Goal: Find specific page/section: Find specific page/section

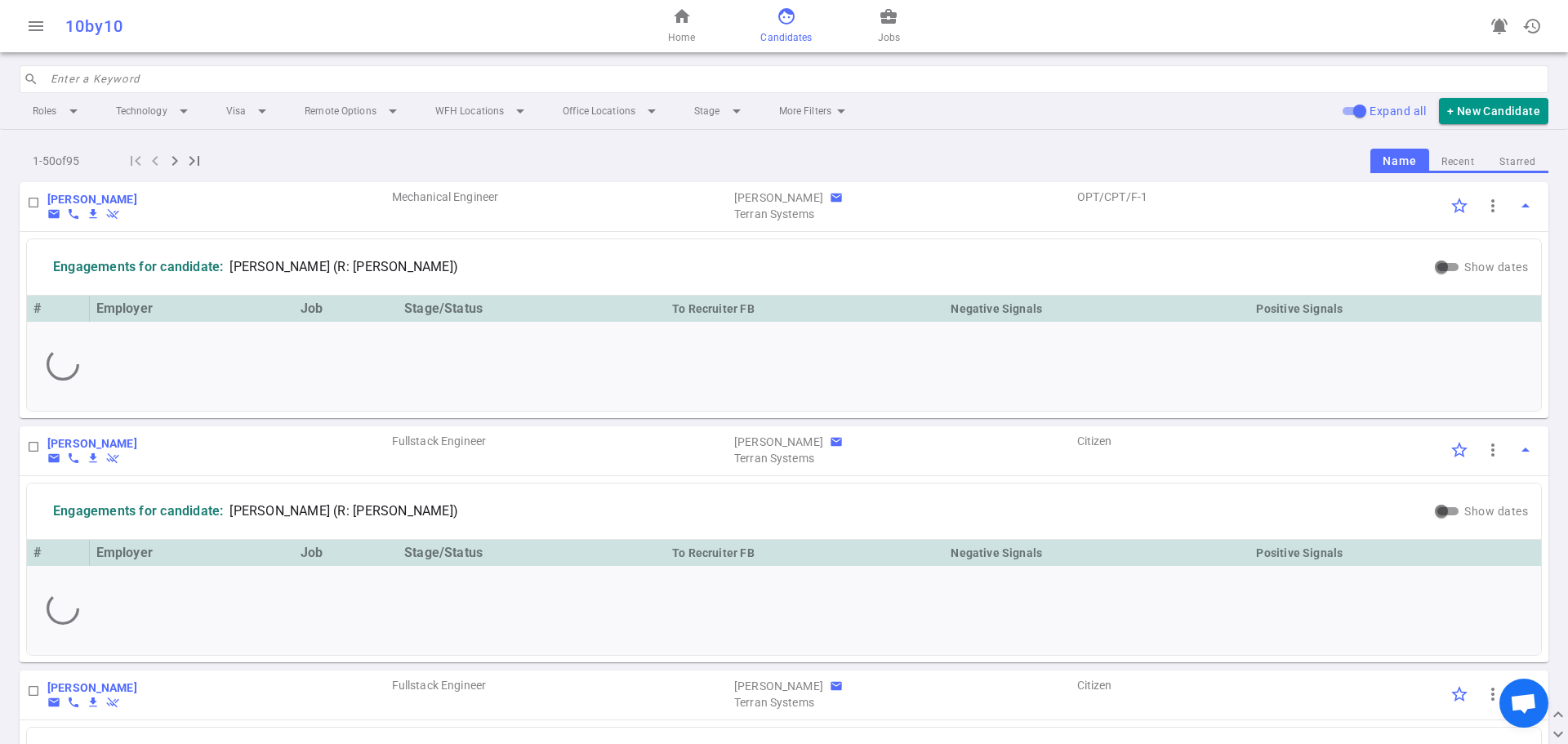
click at [190, 85] on input "search" at bounding box center [794, 79] width 1488 height 26
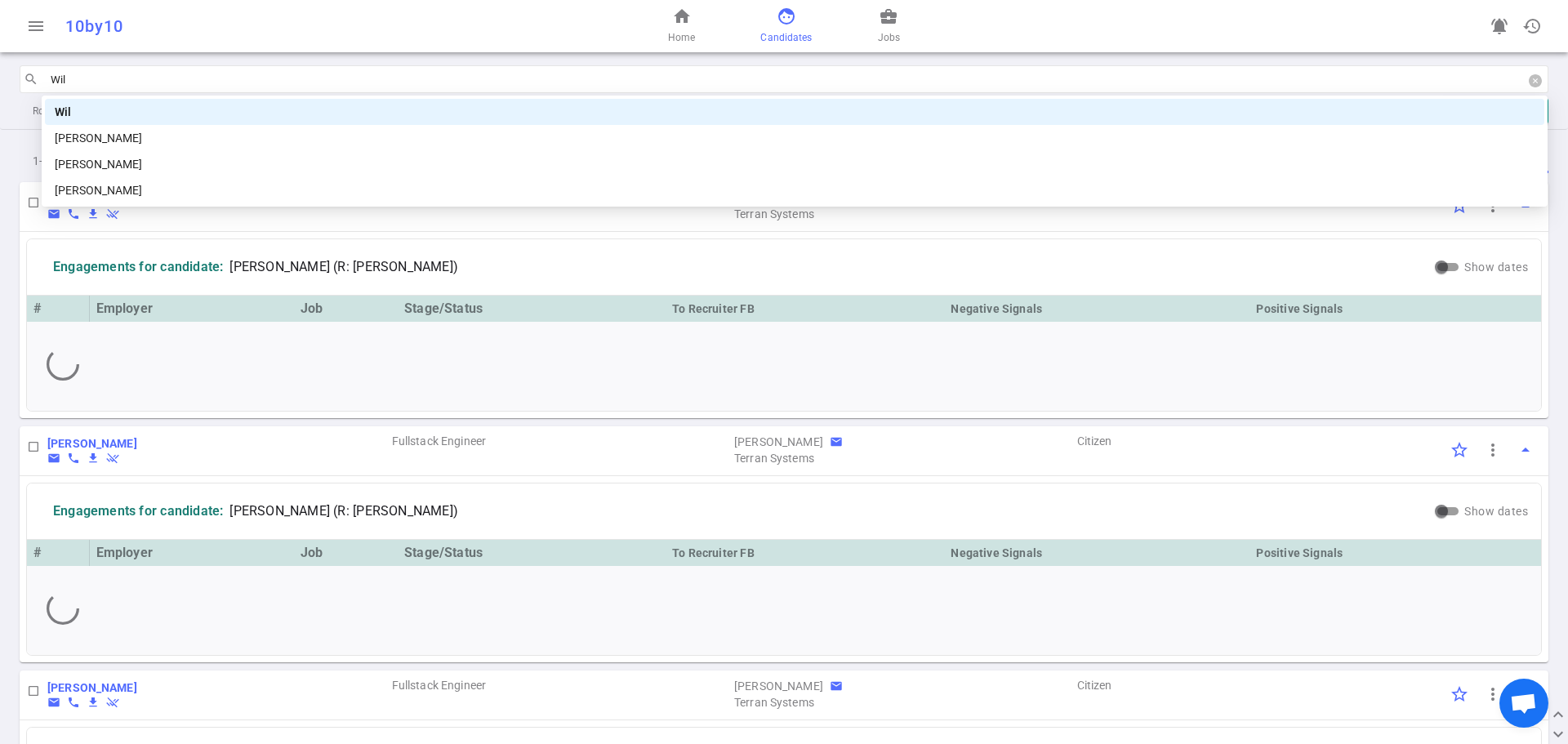
type input "Will"
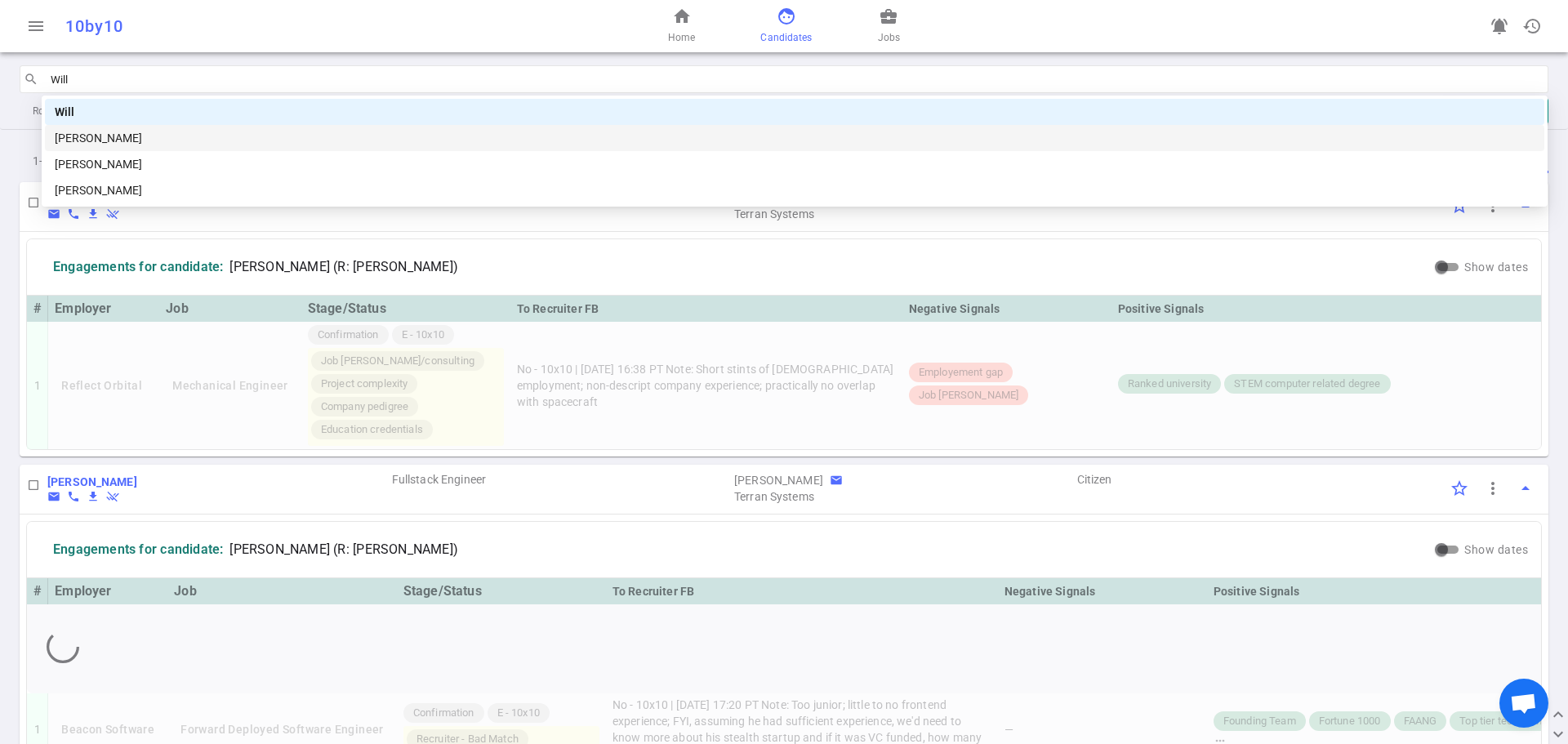
click at [108, 131] on div "[PERSON_NAME]" at bounding box center [794, 138] width 1480 height 18
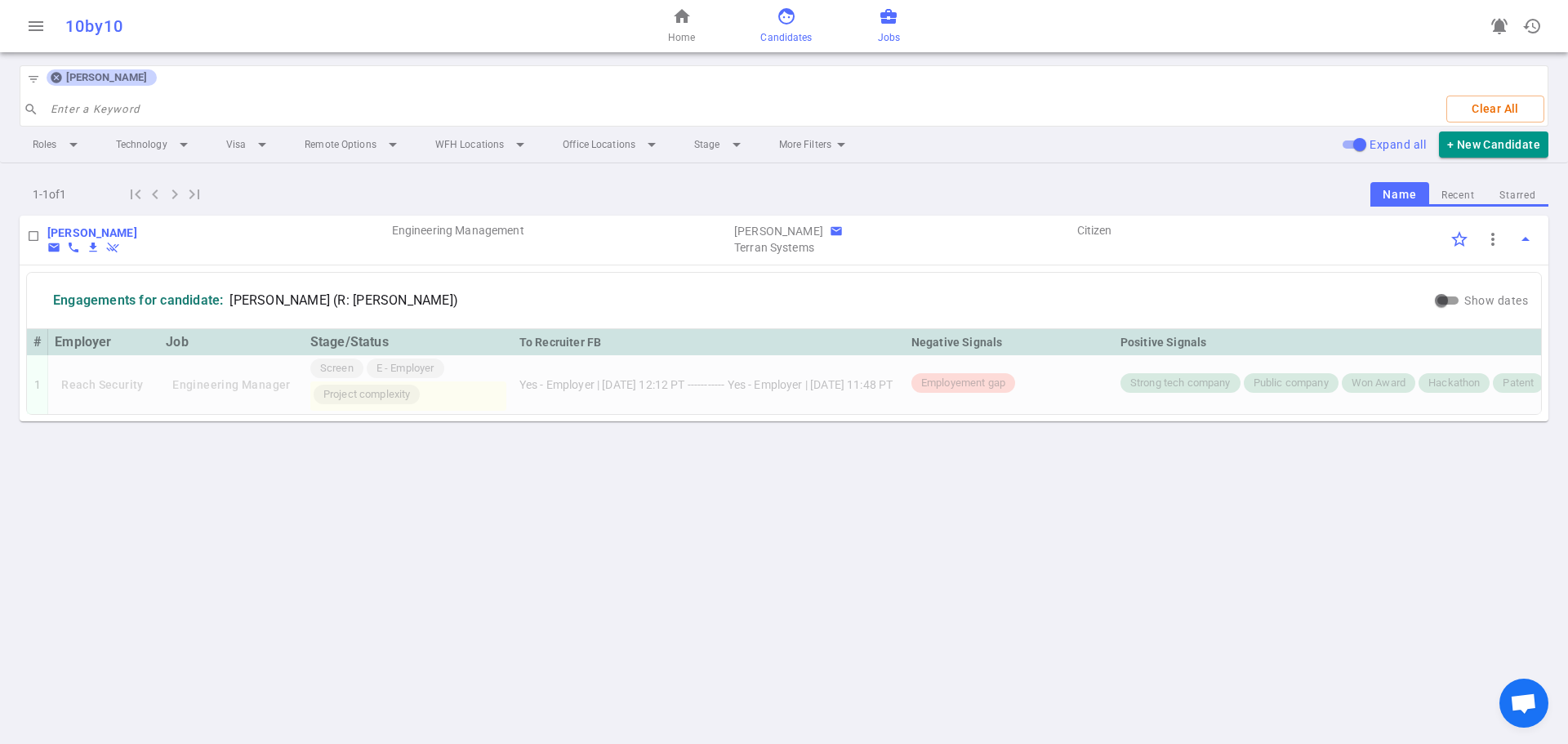
click at [898, 8] on span "business_center" at bounding box center [888, 16] width 20 height 20
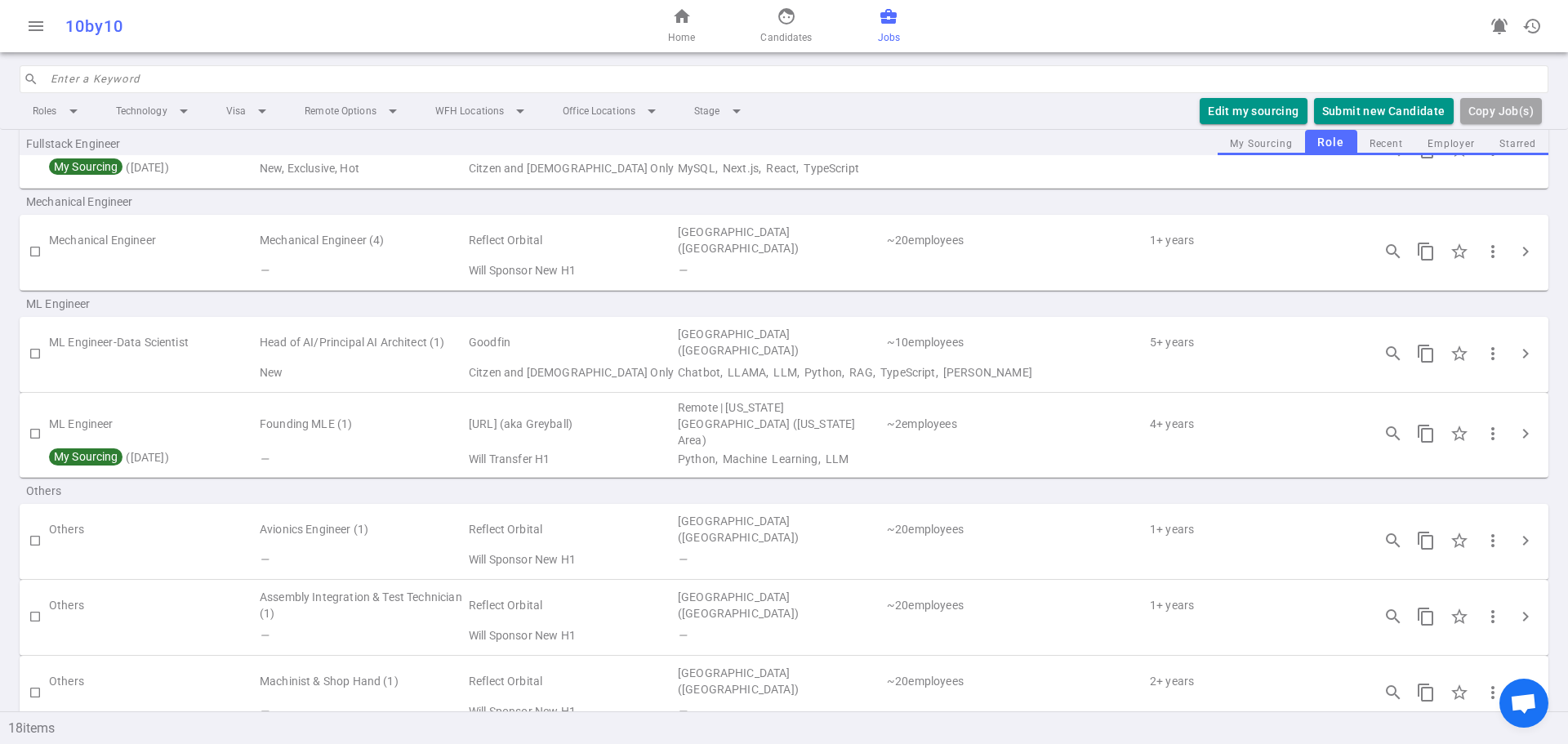
scroll to position [981, 0]
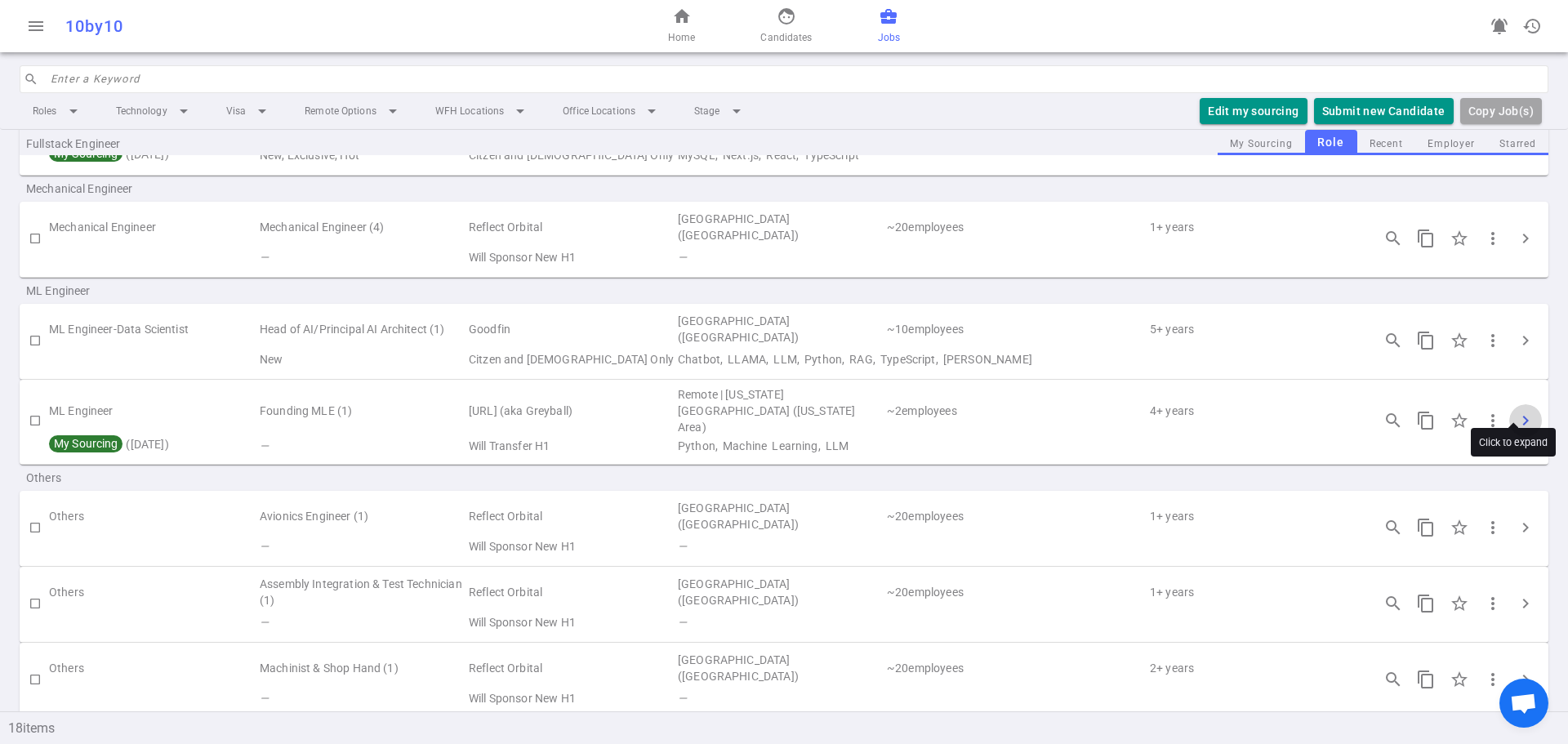
click at [1516, 411] on span "chevron_right" at bounding box center [1526, 421] width 20 height 20
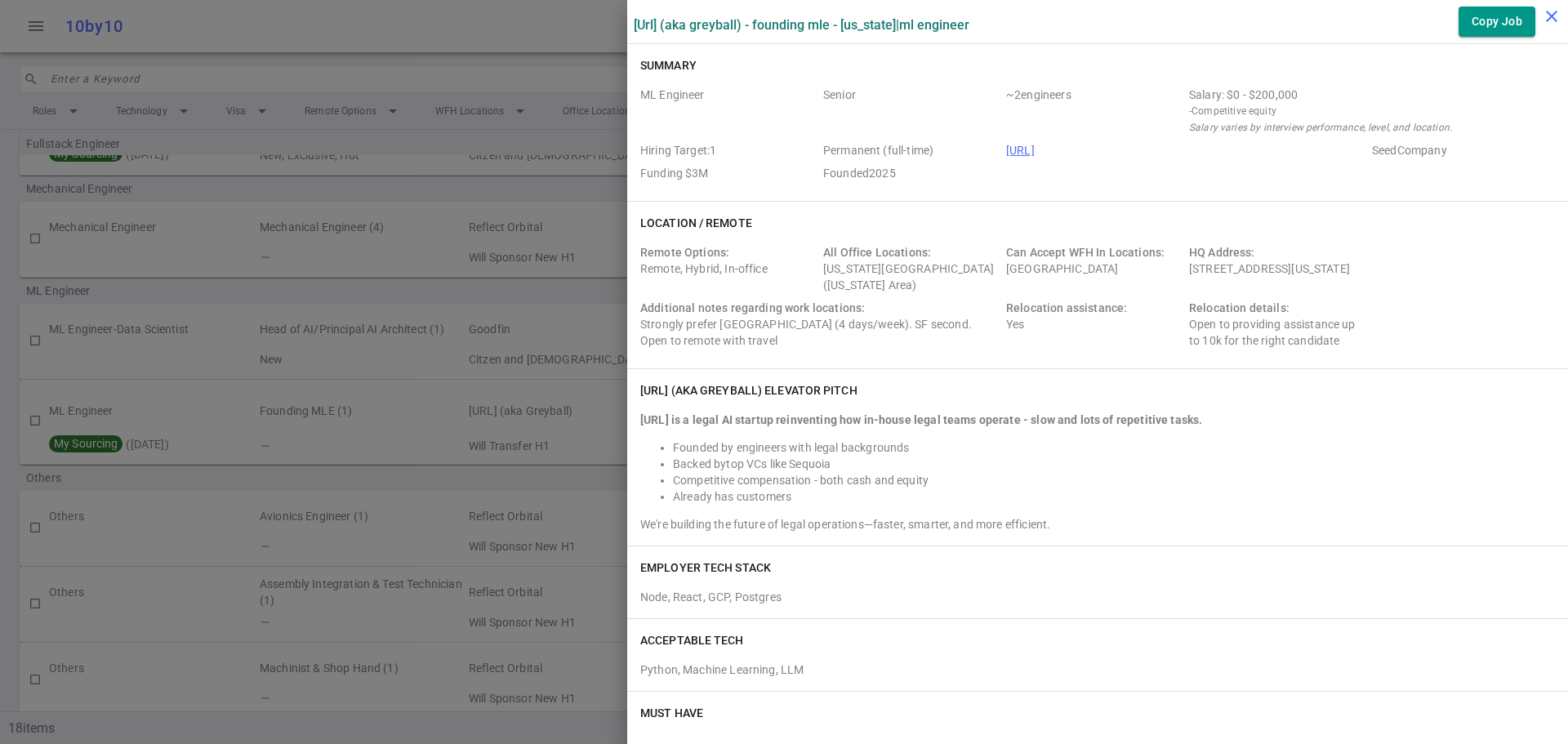
click at [1552, 23] on icon "close" at bounding box center [1552, 16] width 20 height 20
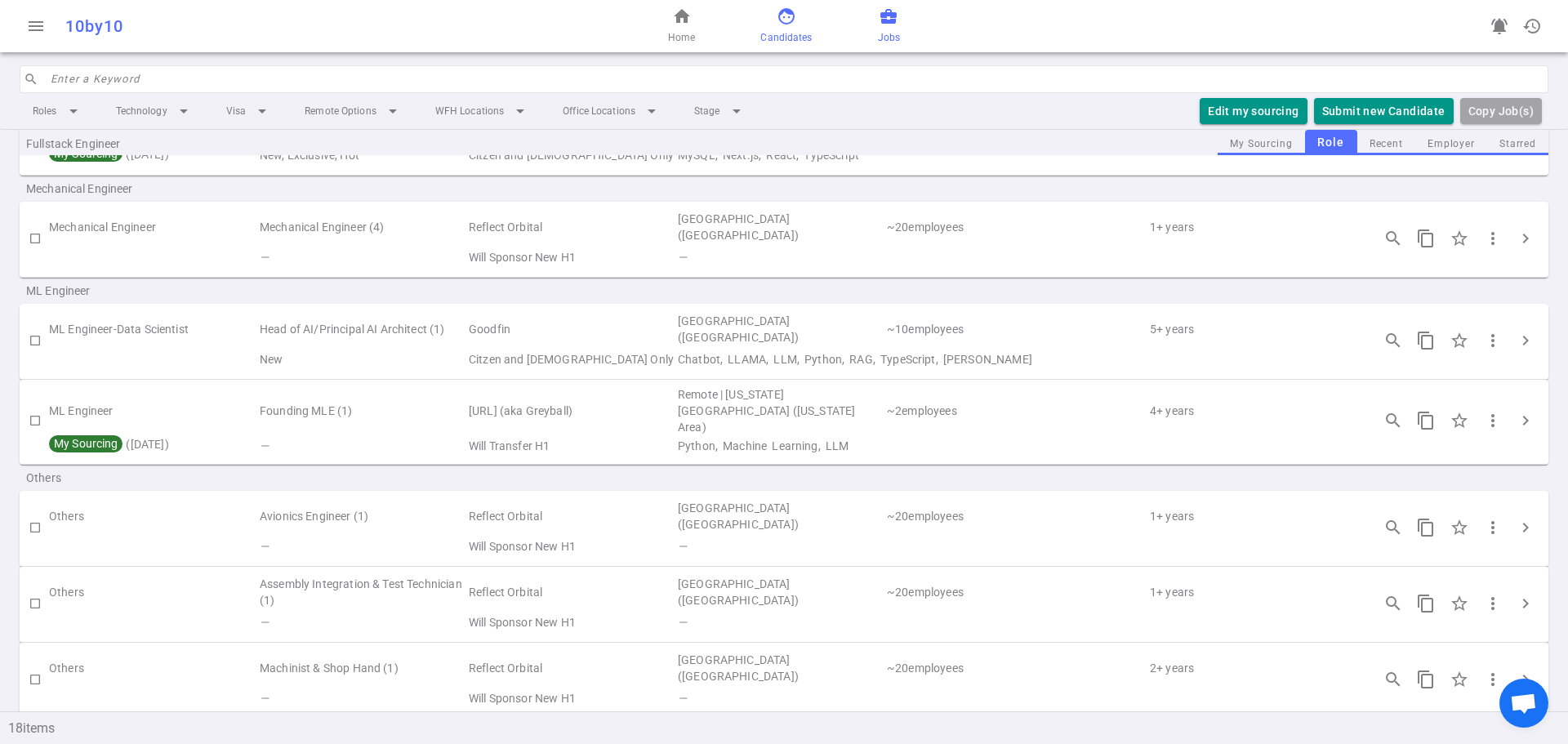
click at [782, 30] on span "Candidates" at bounding box center [785, 37] width 51 height 16
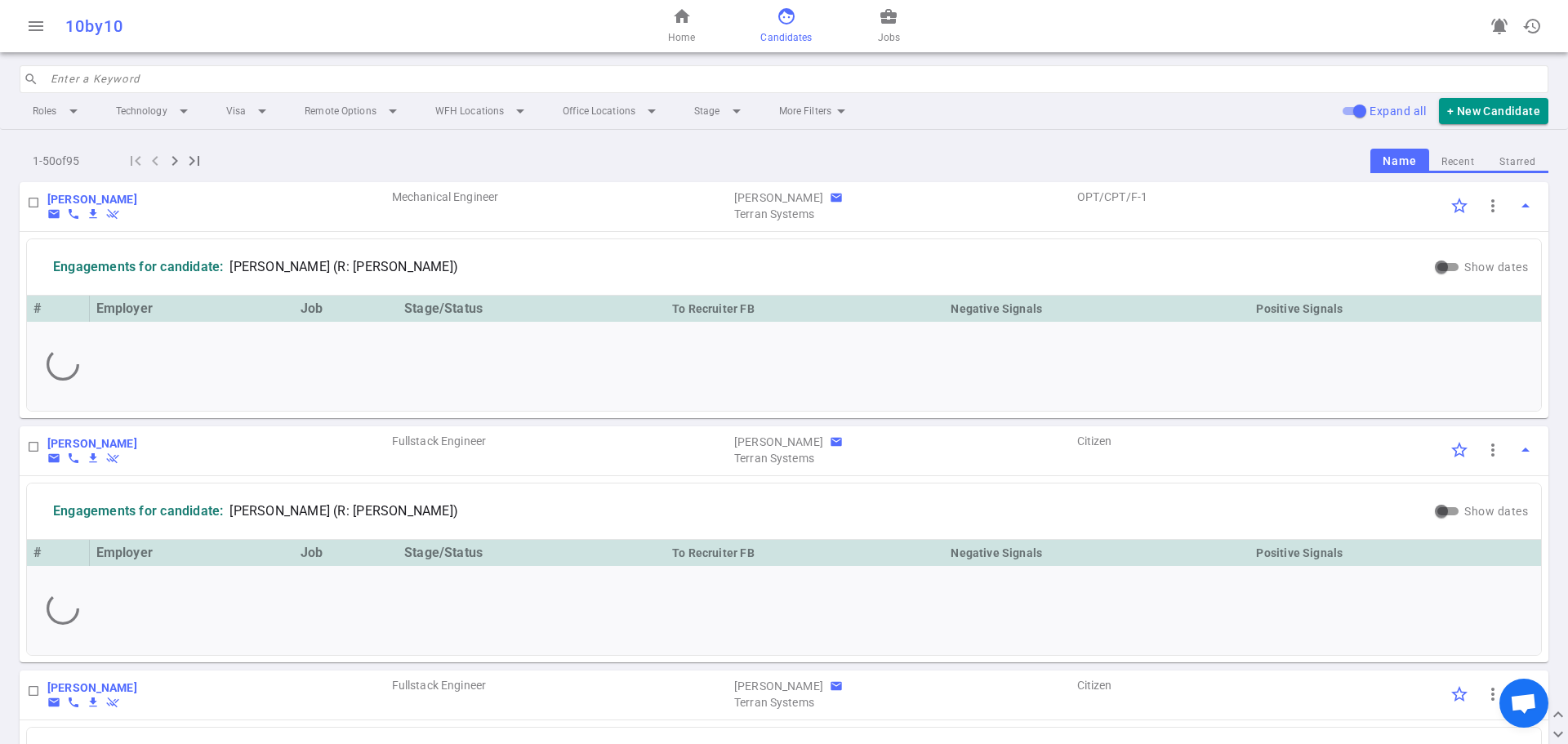
click at [92, 88] on input "search" at bounding box center [794, 79] width 1488 height 26
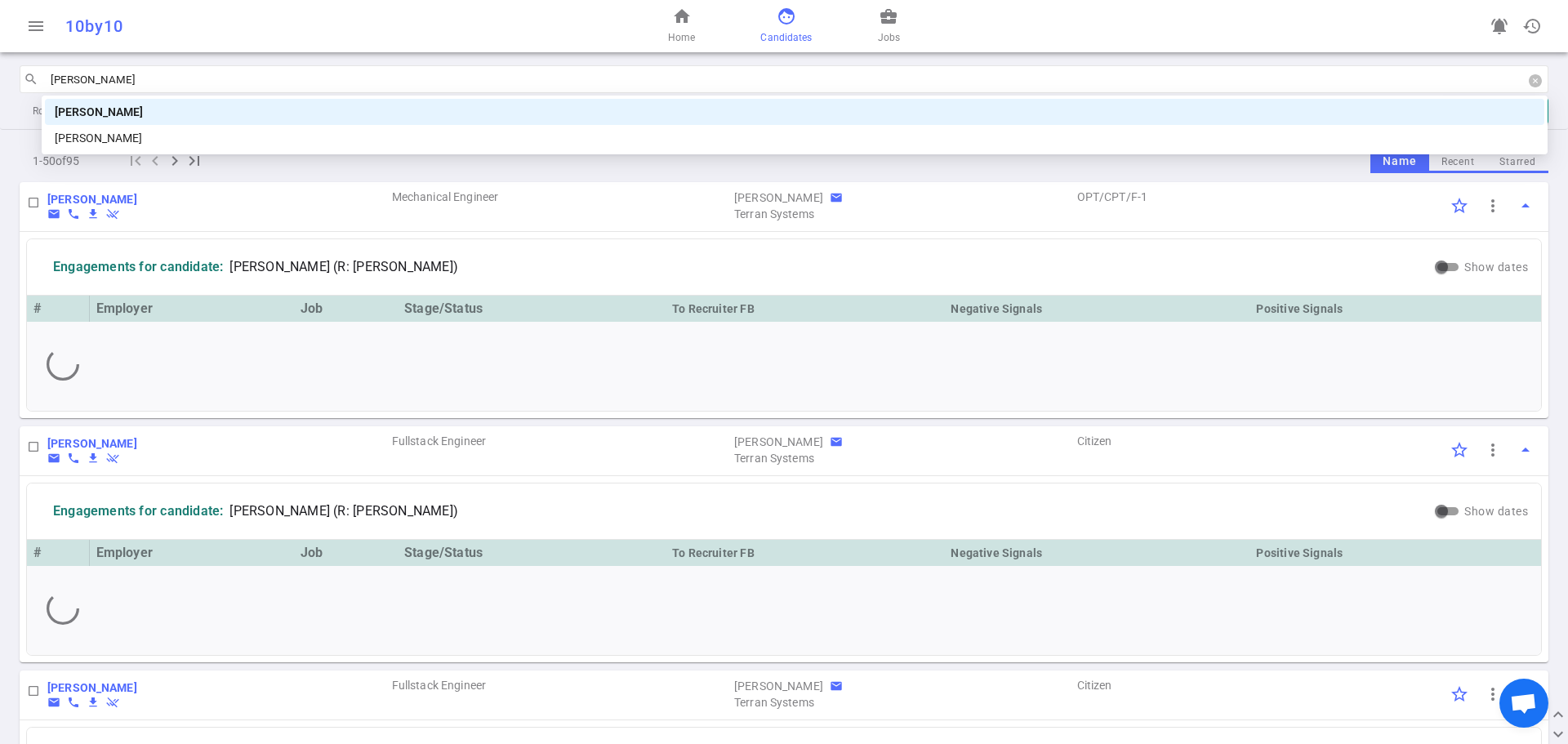
type input "[PERSON_NAME]"
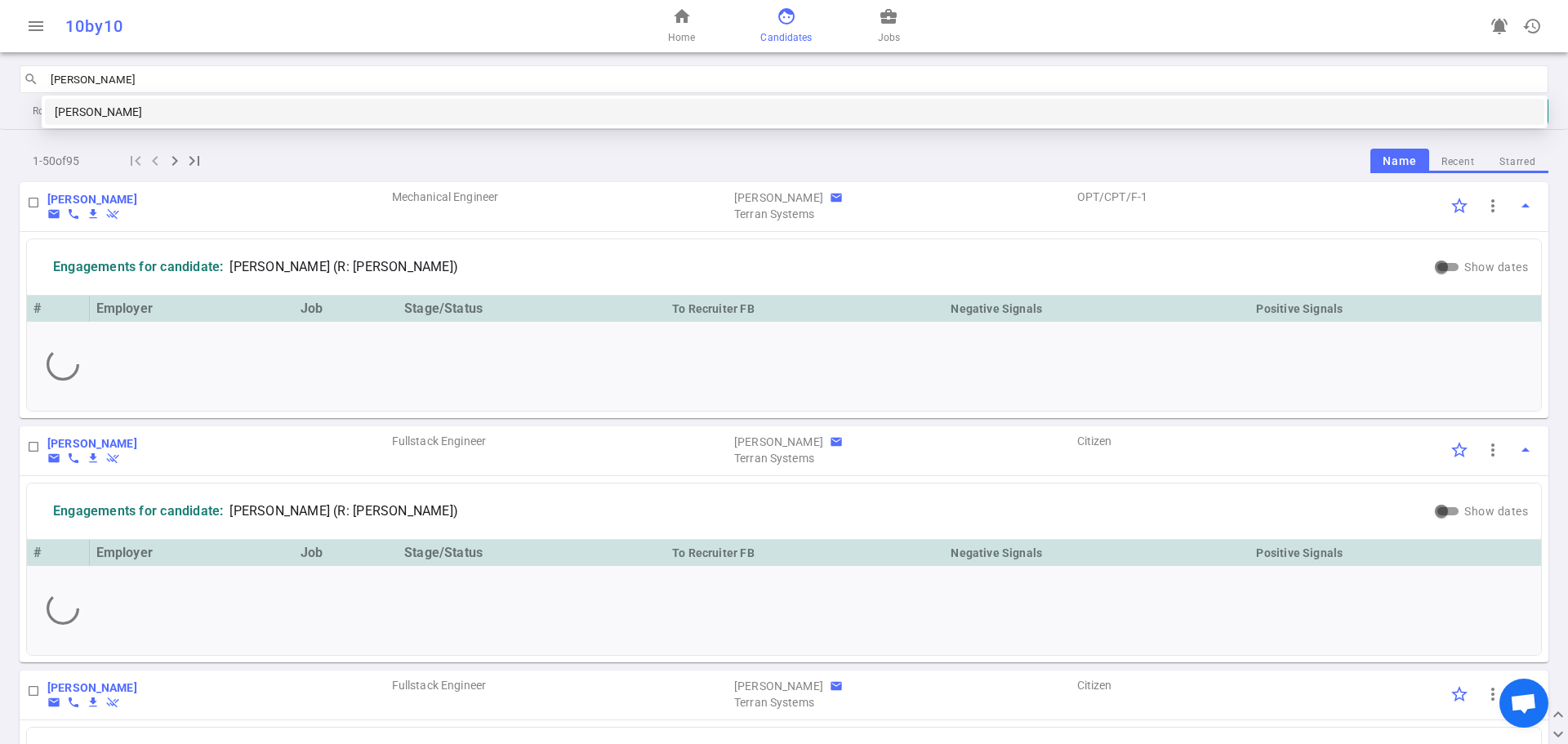
click at [126, 113] on div "[PERSON_NAME]" at bounding box center [794, 112] width 1480 height 18
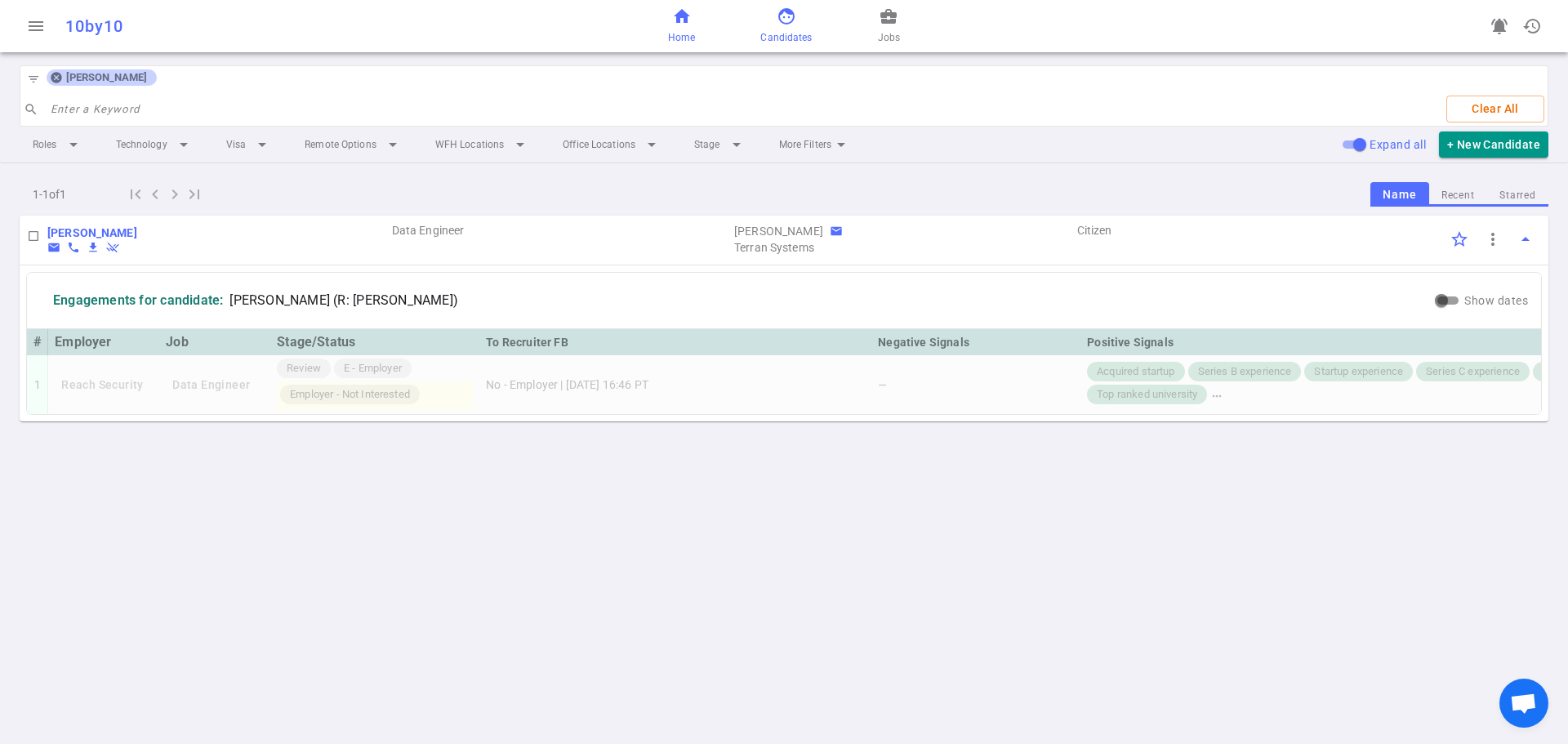
click at [686, 20] on span "home" at bounding box center [681, 16] width 20 height 20
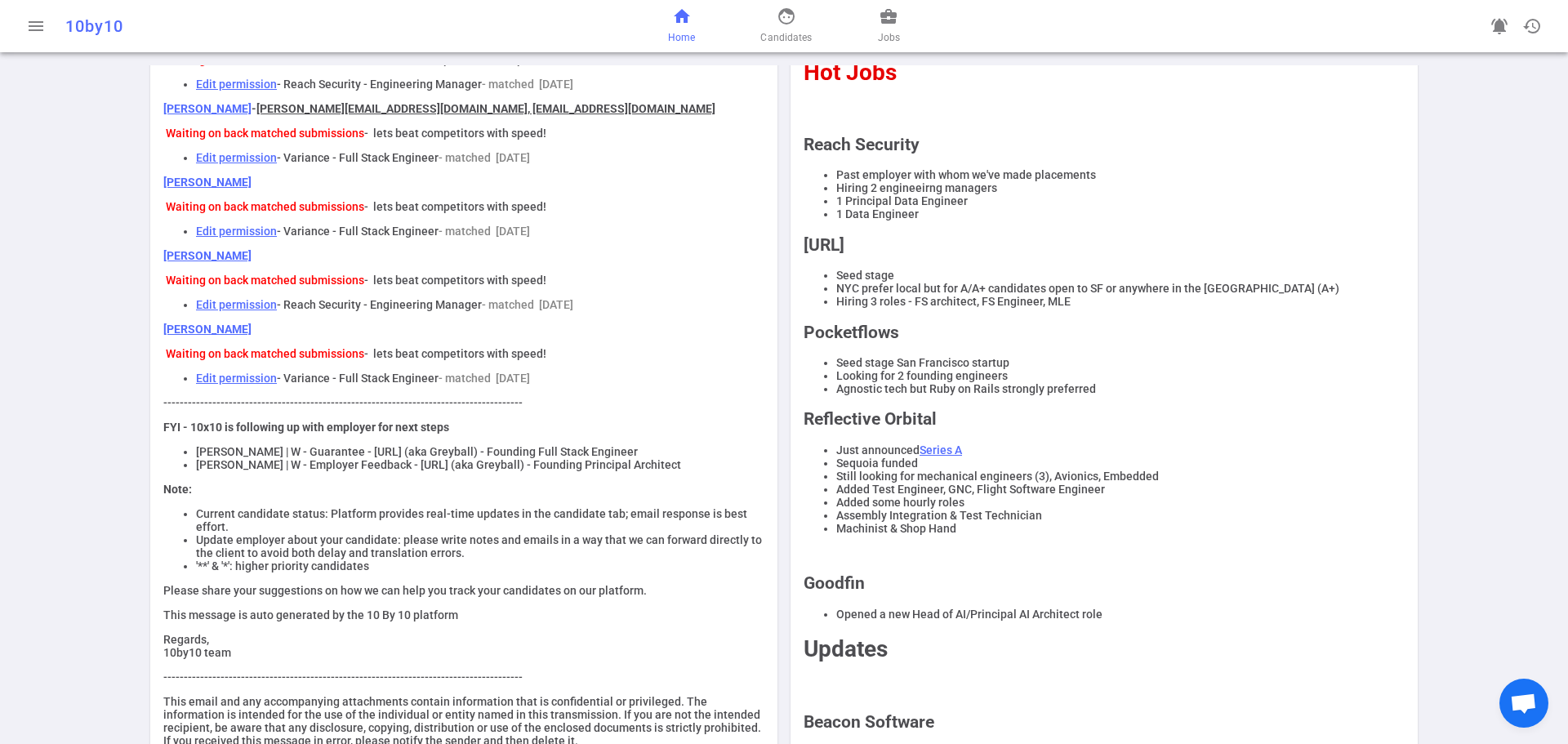
scroll to position [82, 0]
